Goal: Find specific page/section: Find specific page/section

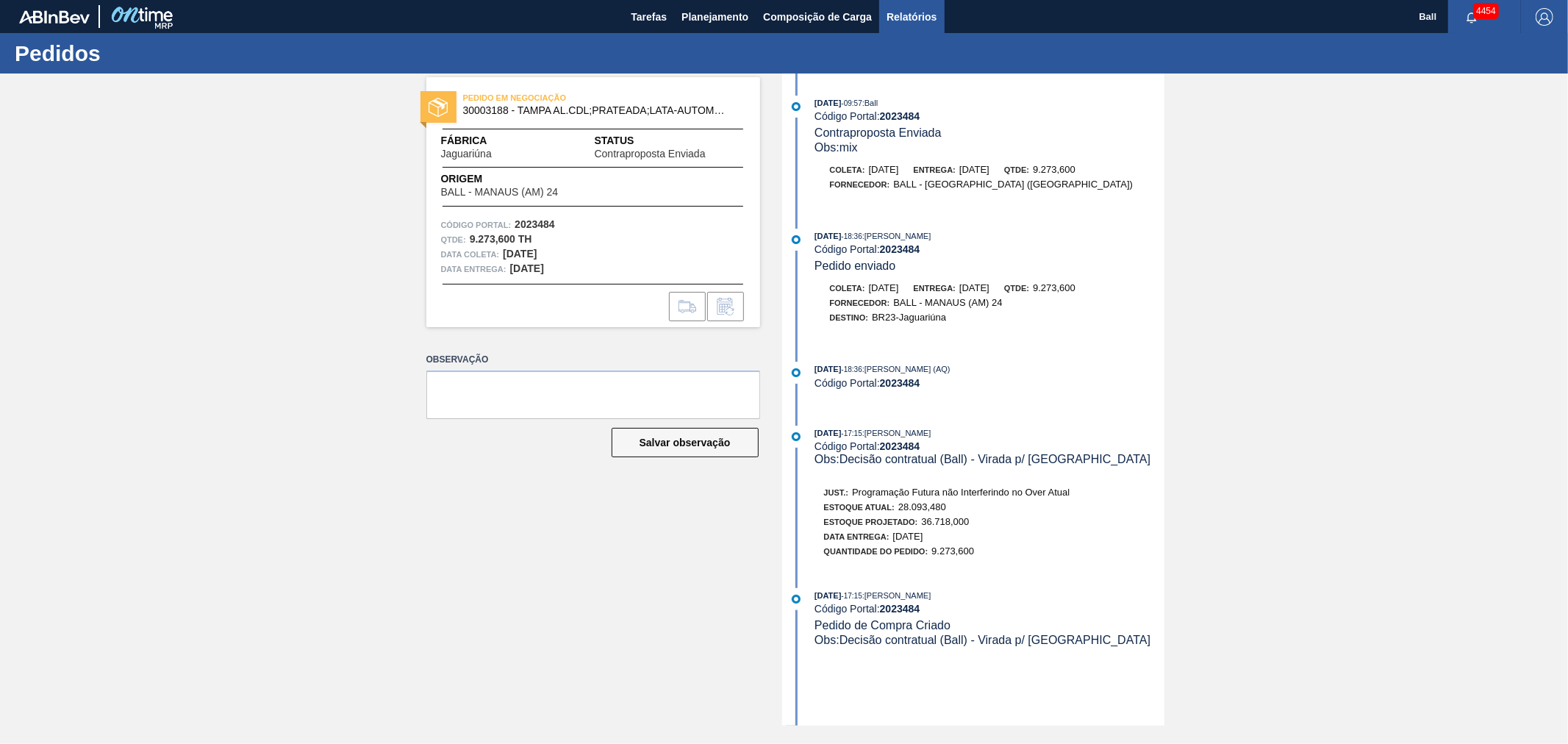
click at [899, 18] on span "Relatórios" at bounding box center [912, 17] width 50 height 18
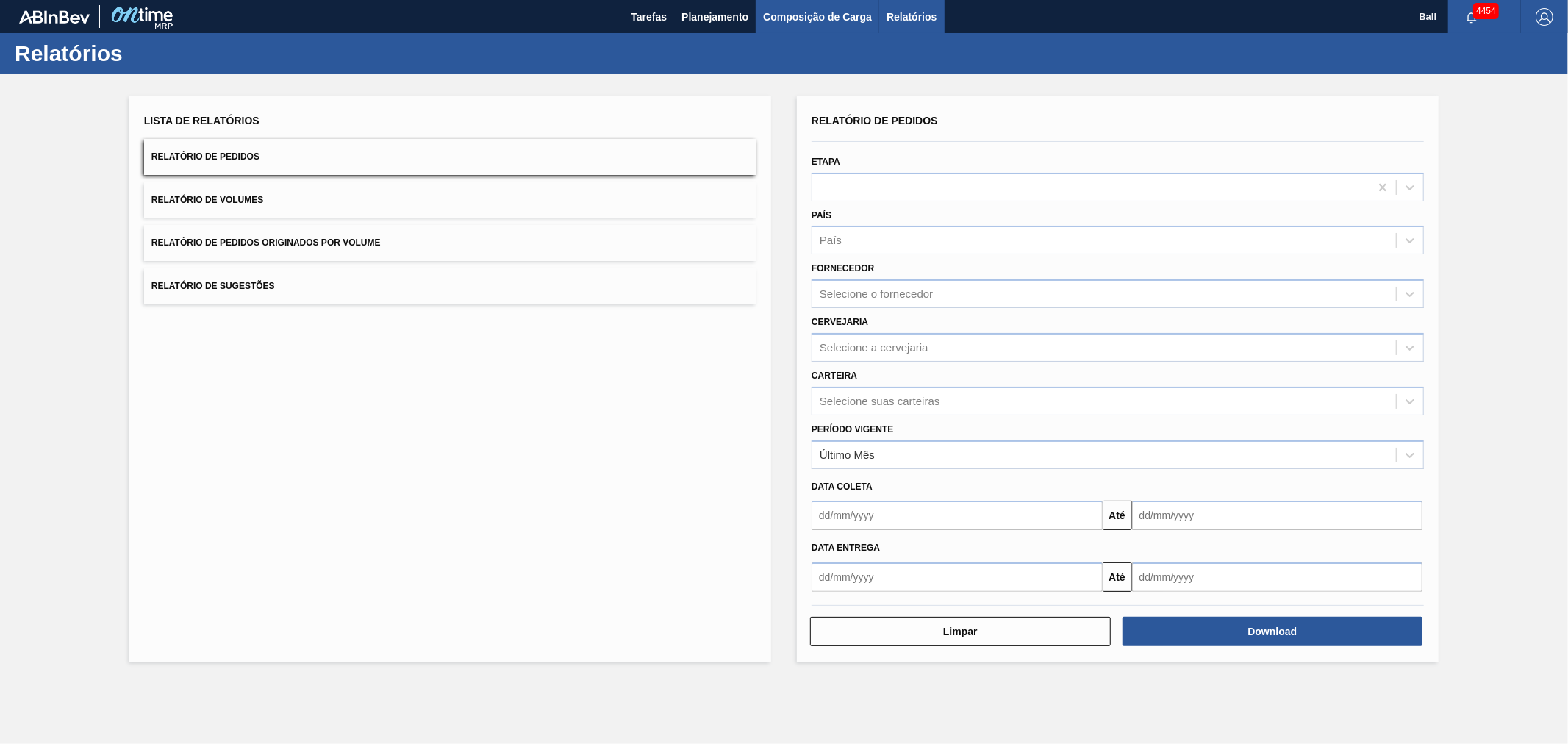
click at [802, 14] on span "Composição de Carga" at bounding box center [817, 17] width 109 height 18
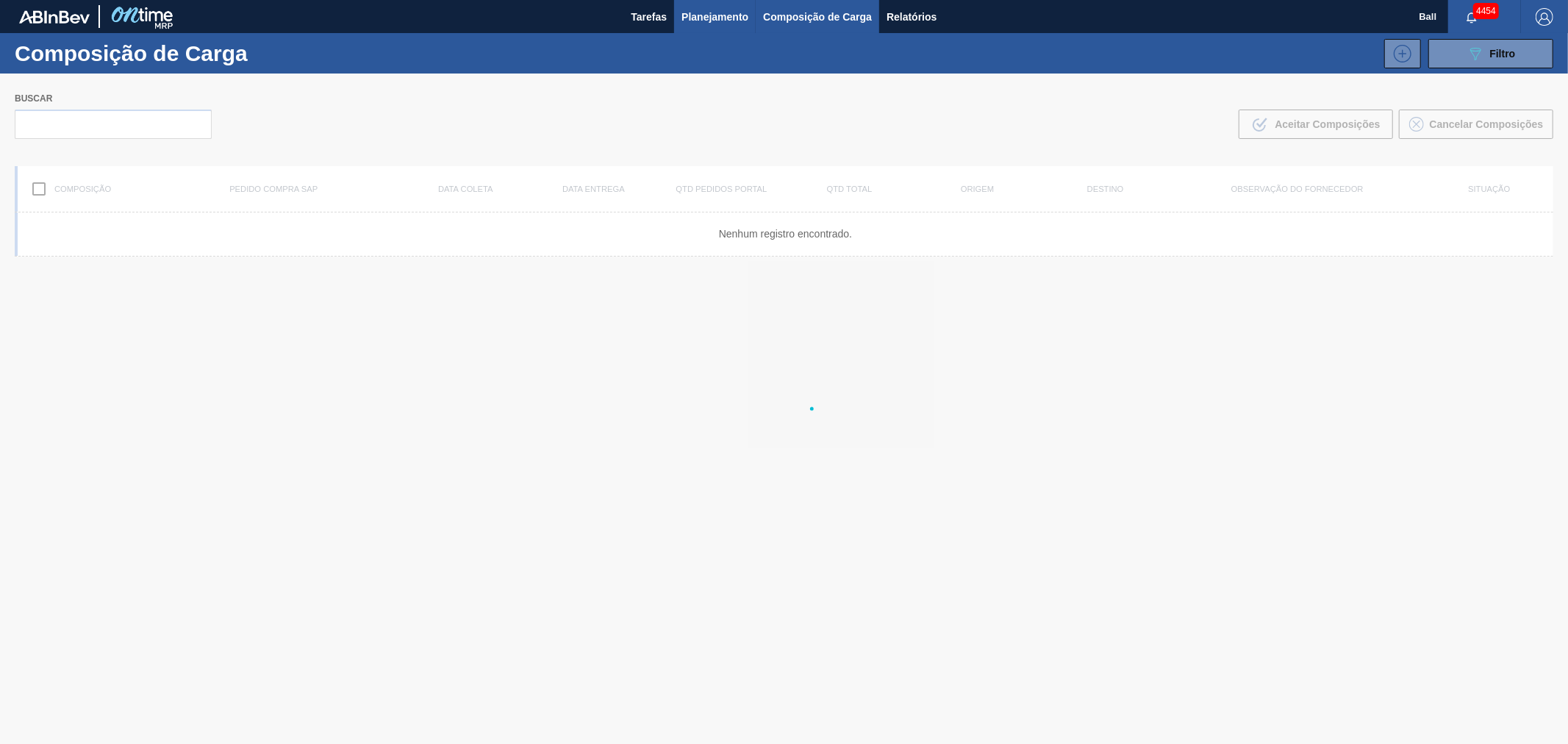
click at [697, 22] on span "Planejamento" at bounding box center [715, 17] width 67 height 18
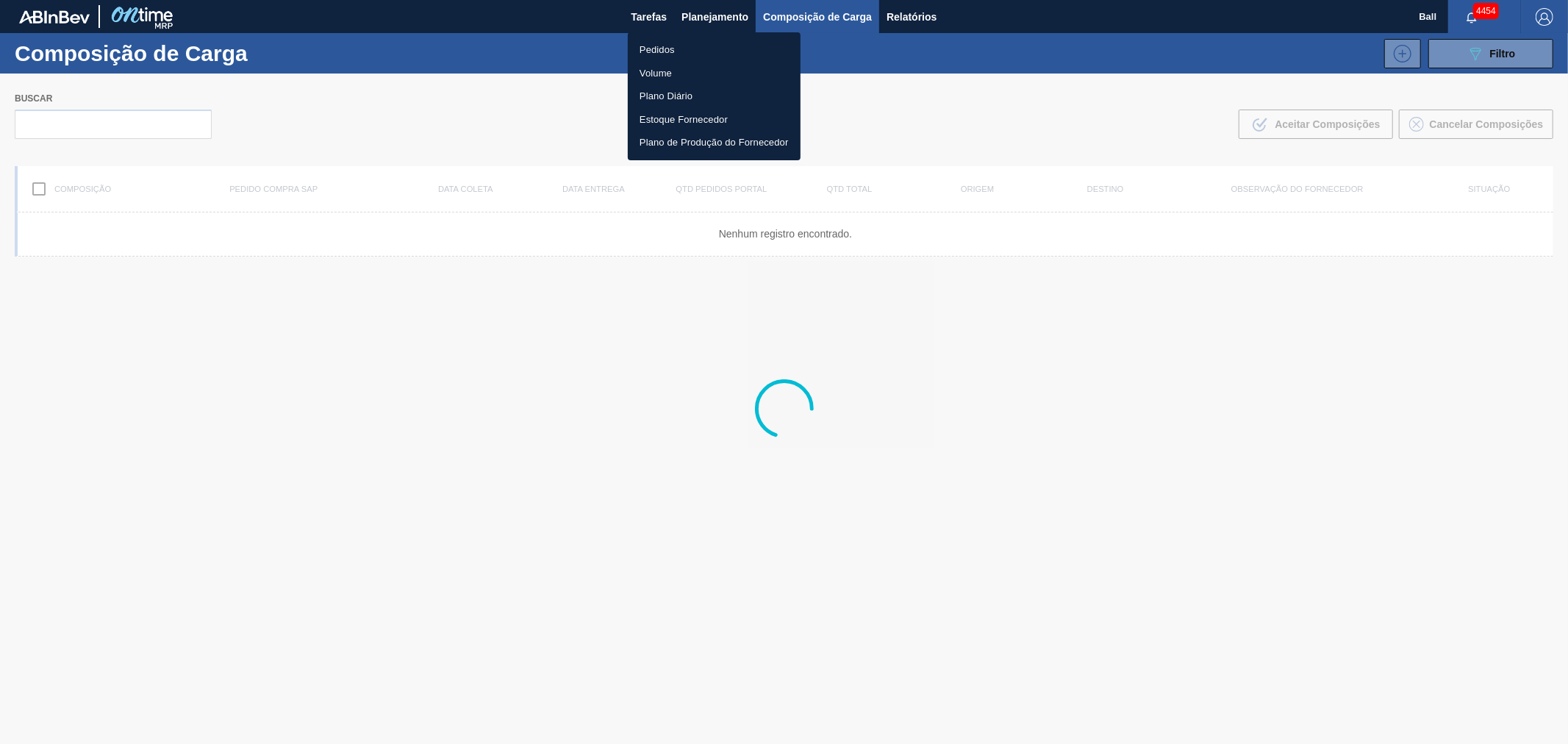
click at [704, 52] on li "Pedidos" at bounding box center [714, 50] width 173 height 23
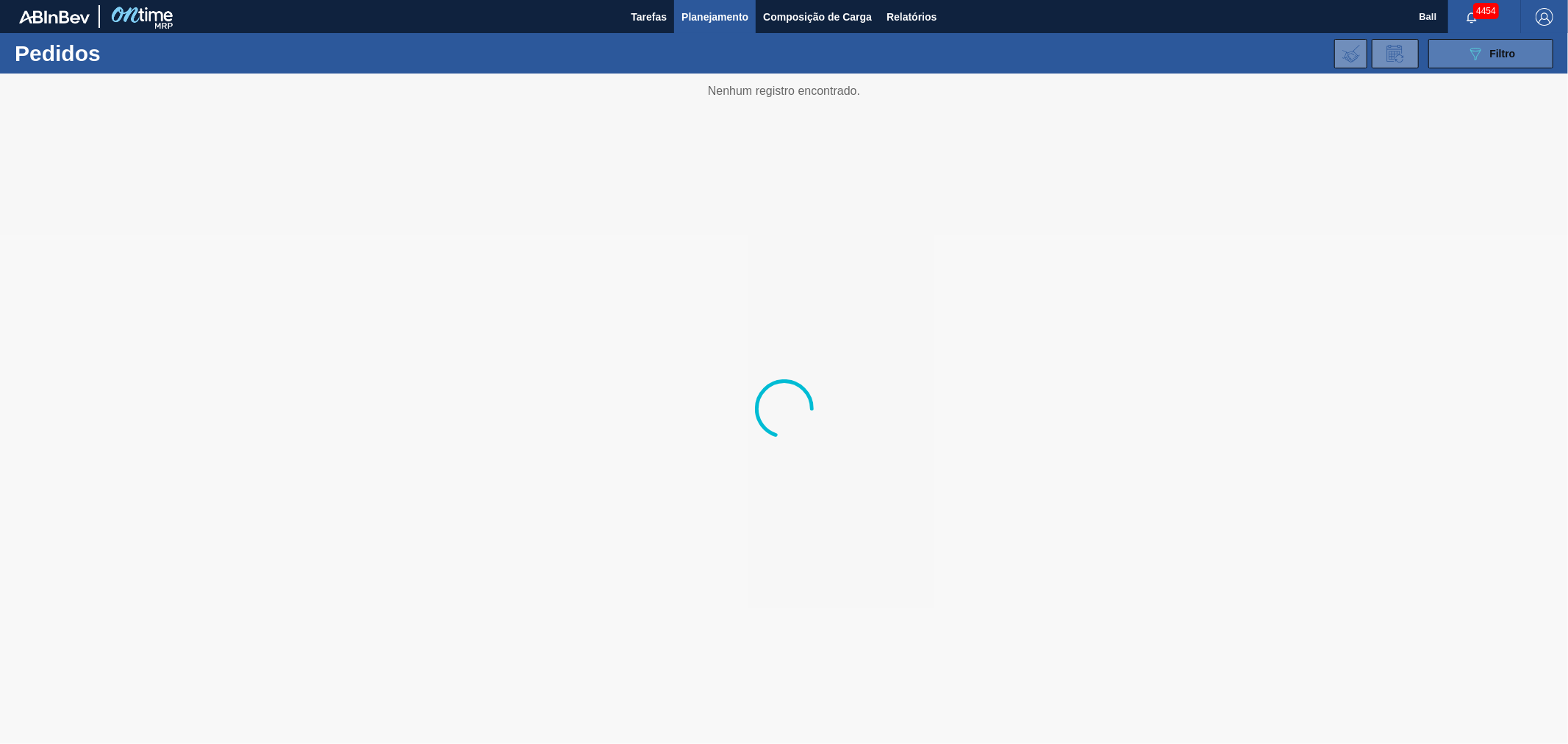
click at [1500, 48] on span "Filtro" at bounding box center [1503, 53] width 26 height 12
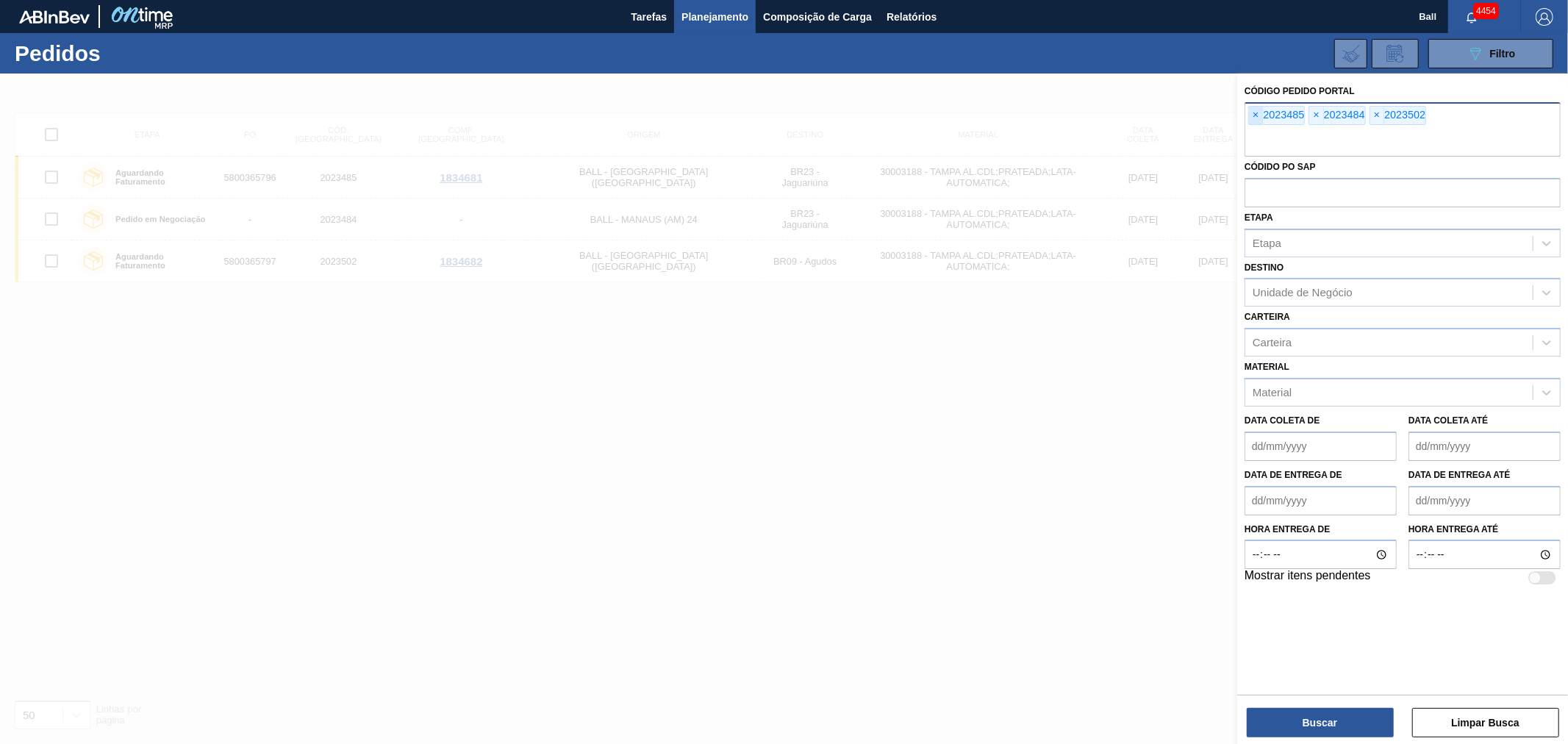
click at [1261, 110] on span "×" at bounding box center [1255, 116] width 14 height 18
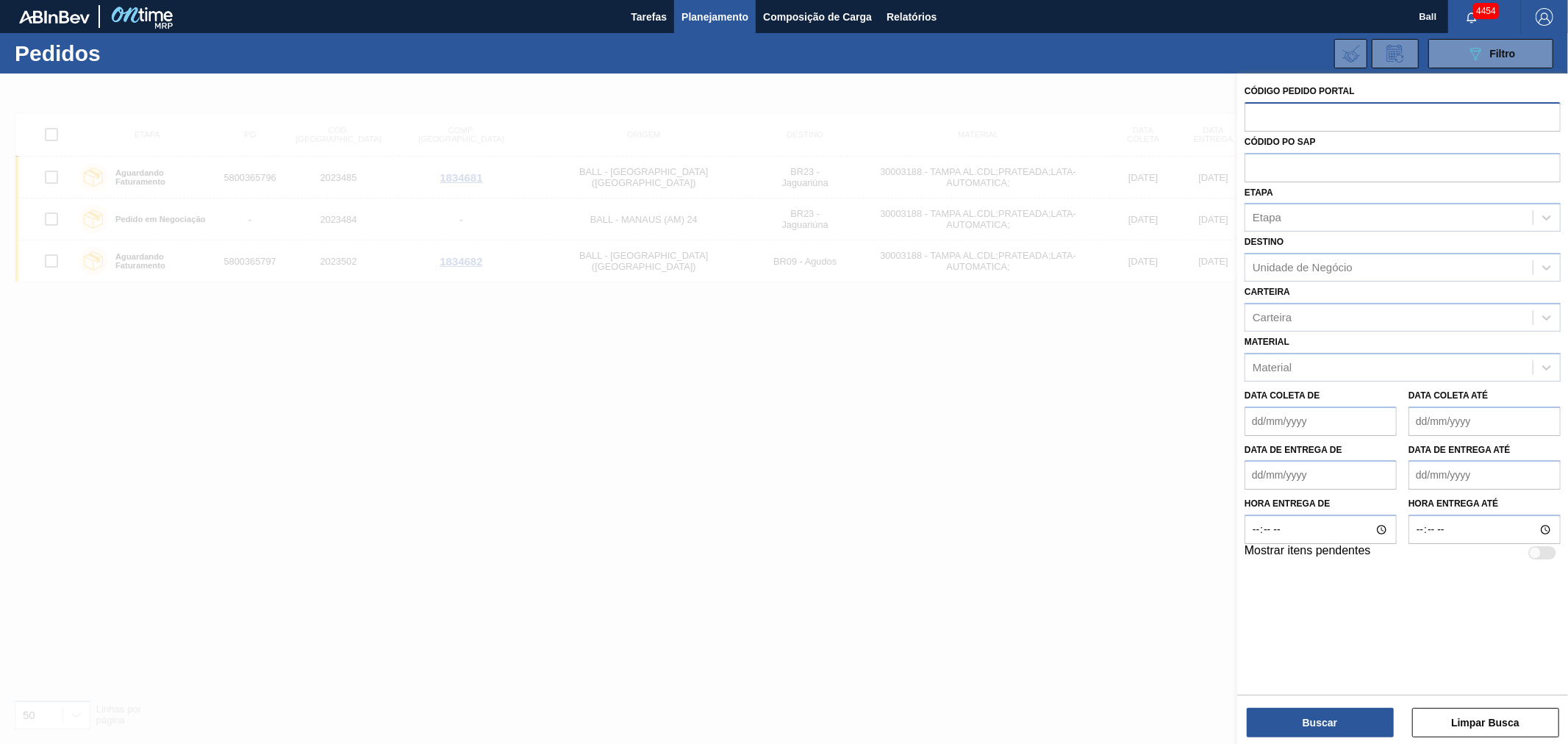
paste input "text"
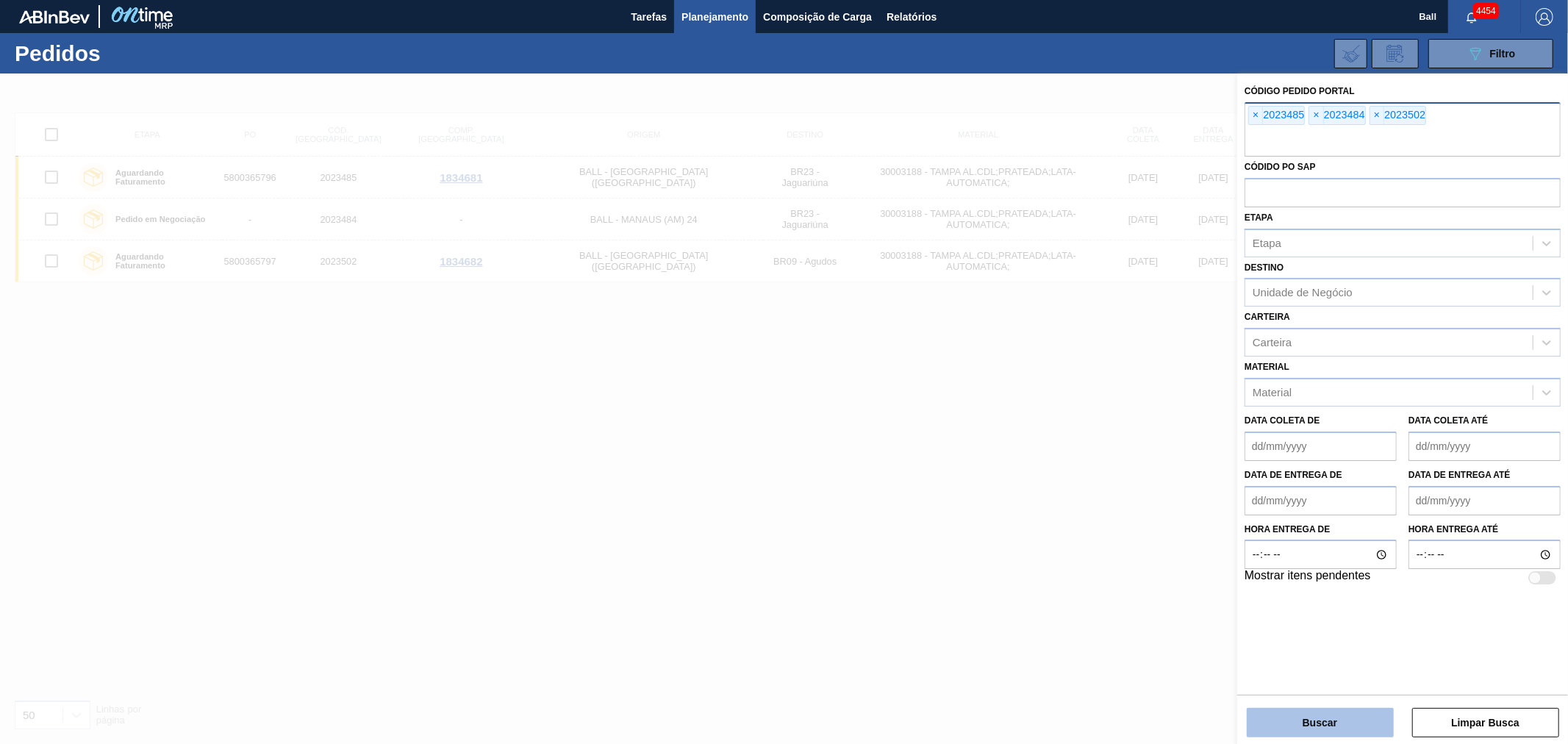
click at [1314, 716] on button "Buscar" at bounding box center [1320, 722] width 147 height 30
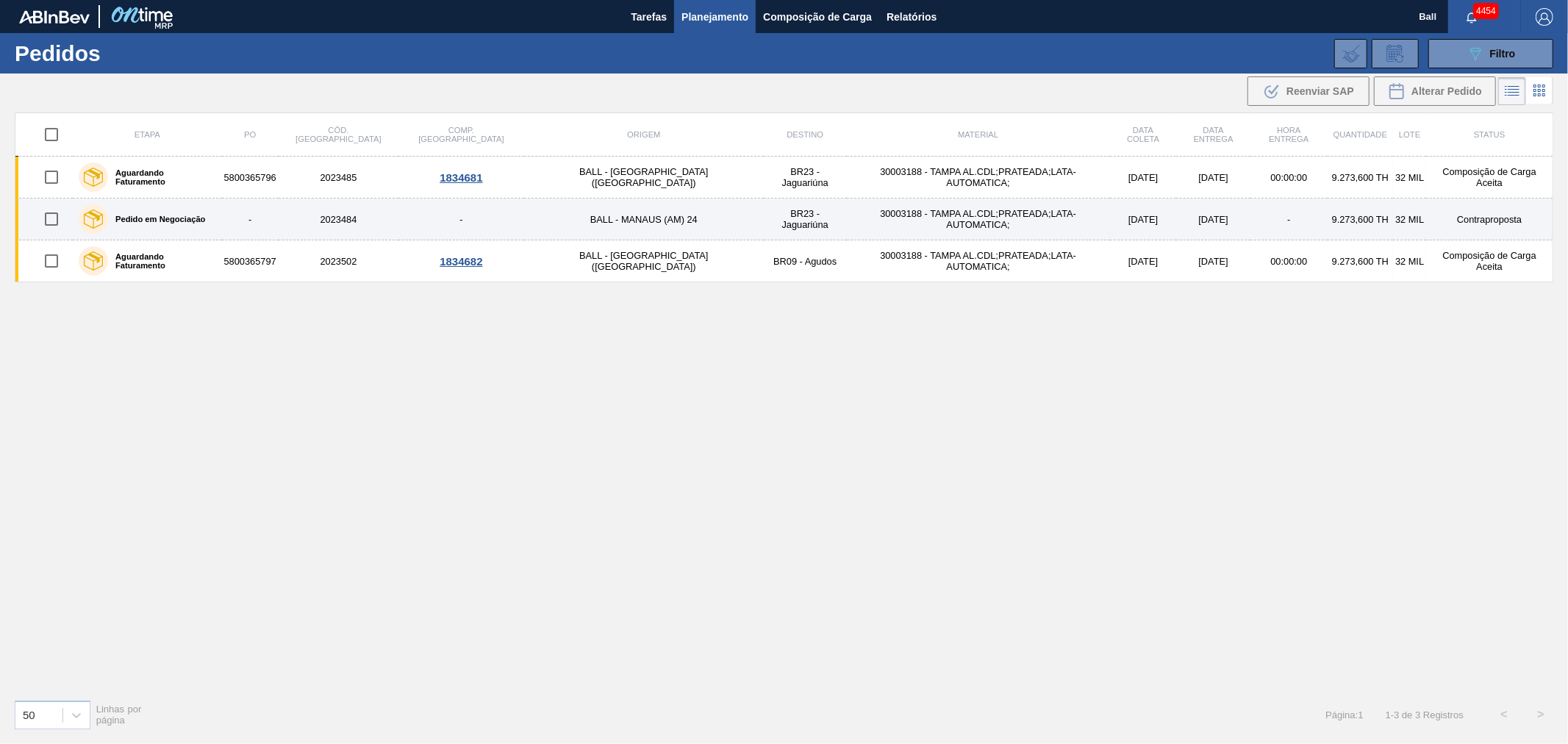
click at [1012, 227] on td "30003188 - TAMPA AL.CDL;PRATEADA;LATA-AUTOMATICA;" at bounding box center [978, 220] width 263 height 42
